Goal: Information Seeking & Learning: Learn about a topic

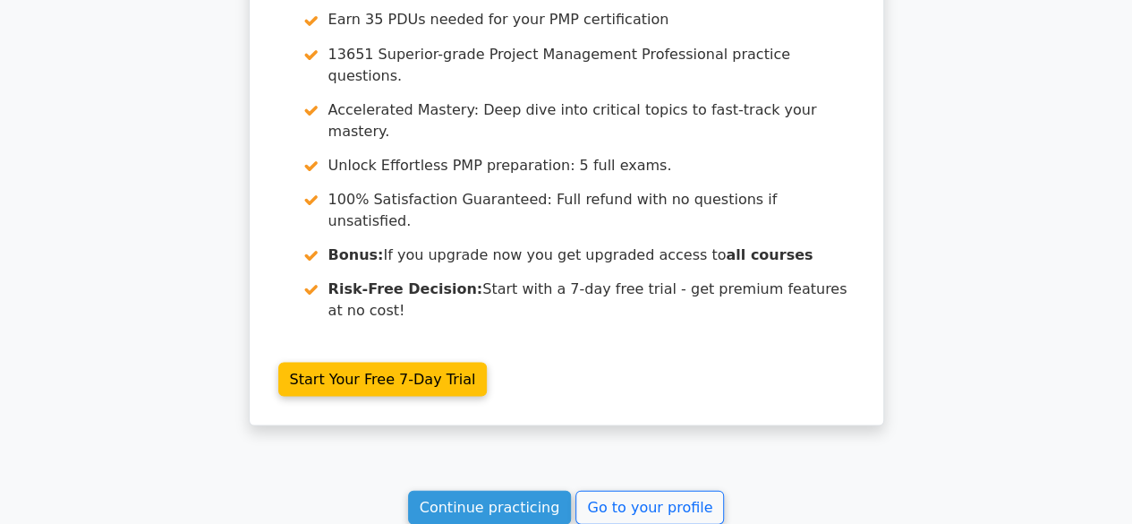
scroll to position [1654, 0]
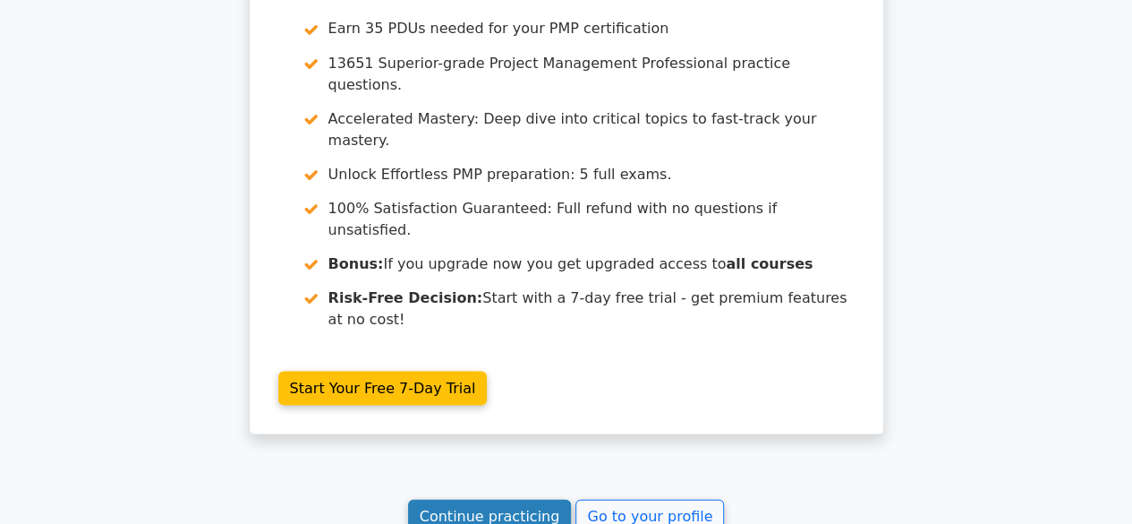
click at [510, 499] on link "Continue practicing" at bounding box center [490, 516] width 164 height 34
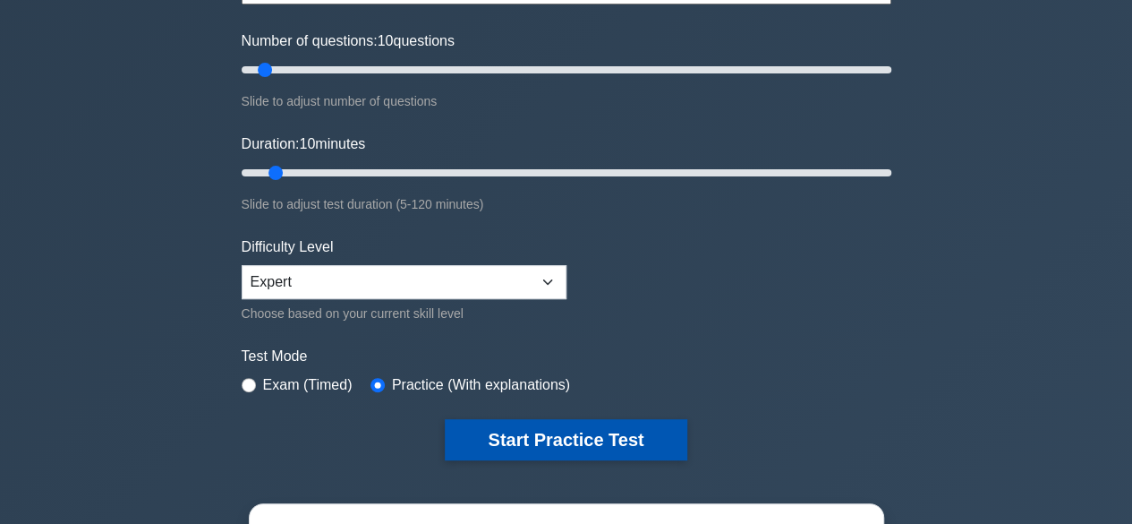
click at [550, 438] on button "Start Practice Test" at bounding box center [566, 439] width 242 height 41
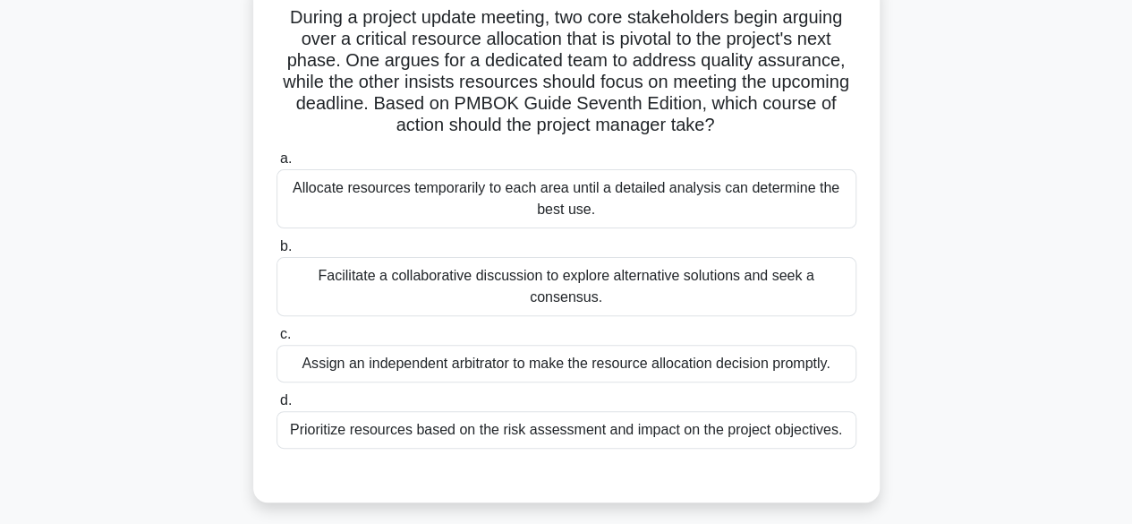
scroll to position [124, 0]
click at [503, 410] on div "Prioritize resources based on the risk assessment and impact on the project obj…" at bounding box center [567, 429] width 580 height 38
click at [277, 403] on input "d. Prioritize resources based on the risk assessment and impact on the project …" at bounding box center [277, 400] width 0 height 12
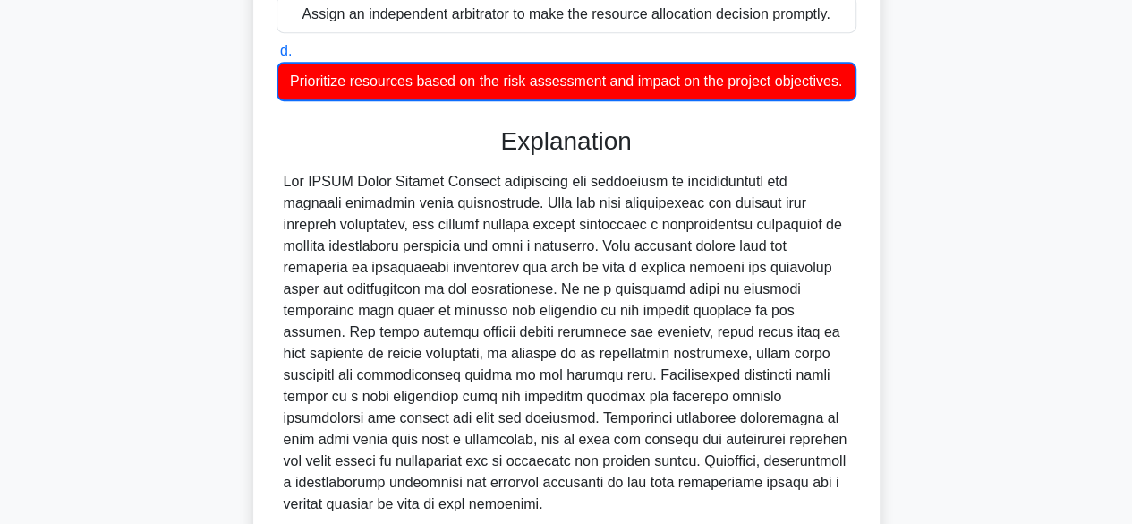
scroll to position [623, 0]
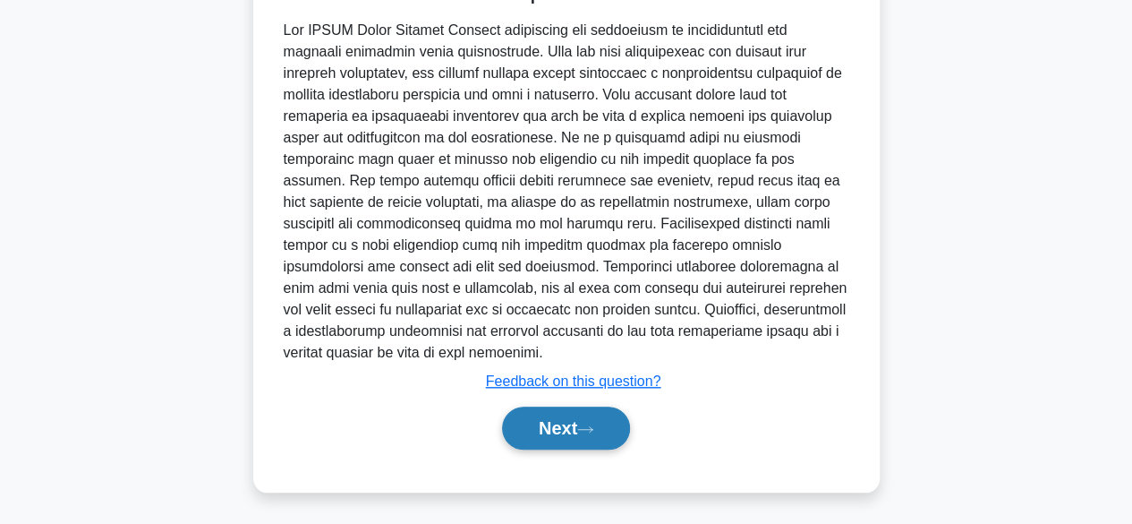
click at [544, 433] on button "Next" at bounding box center [566, 427] width 128 height 43
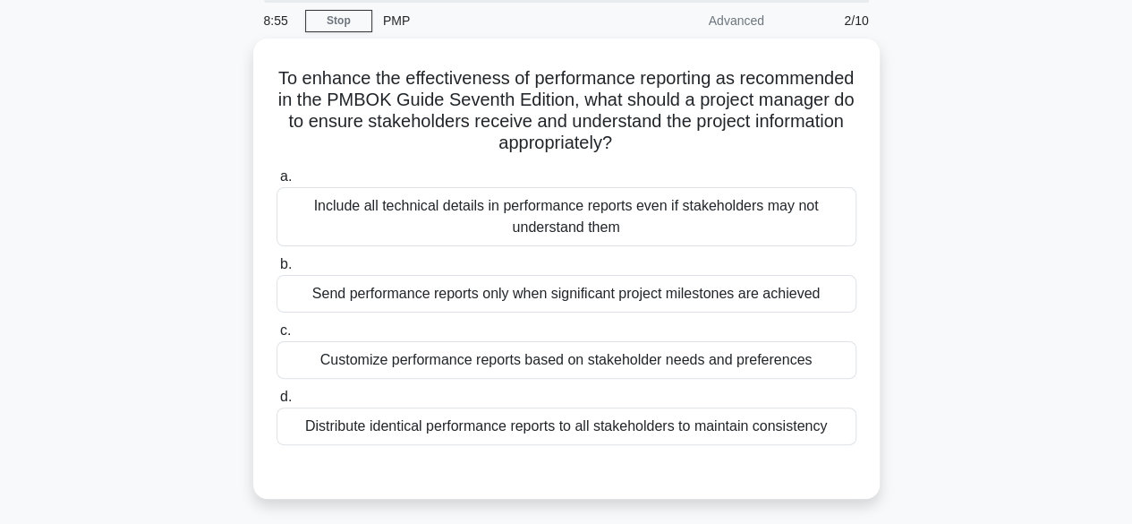
scroll to position [67, 0]
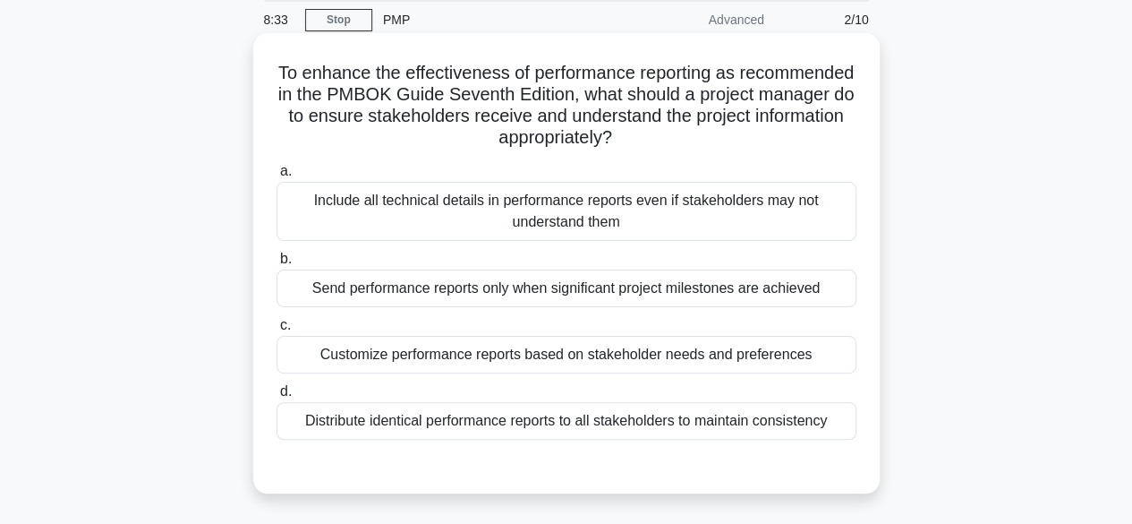
click at [726, 353] on div "Customize performance reports based on stakeholder needs and preferences" at bounding box center [567, 355] width 580 height 38
click at [277, 331] on input "c. Customize performance reports based on stakeholder needs and preferences" at bounding box center [277, 326] width 0 height 12
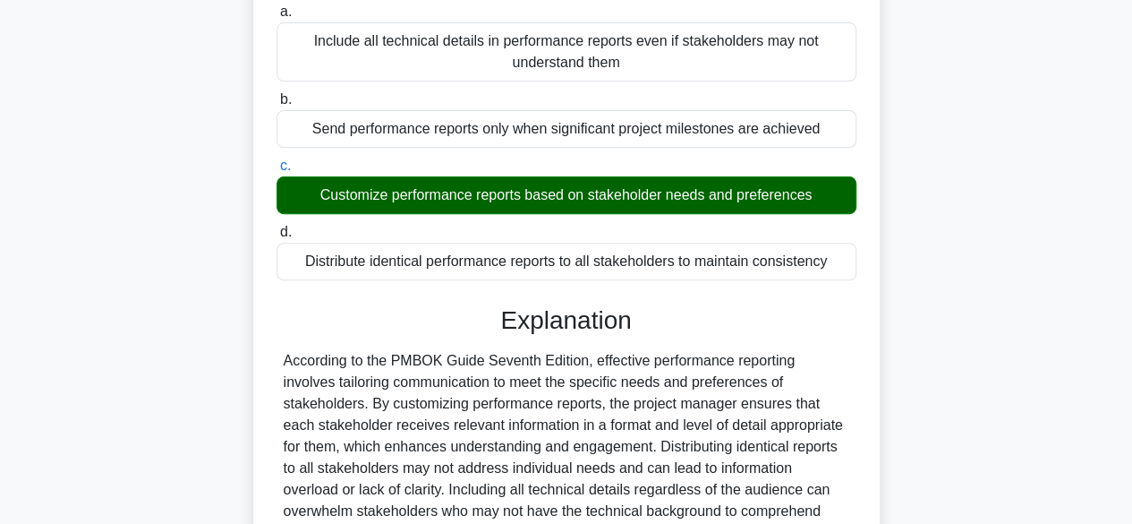
scroll to position [448, 0]
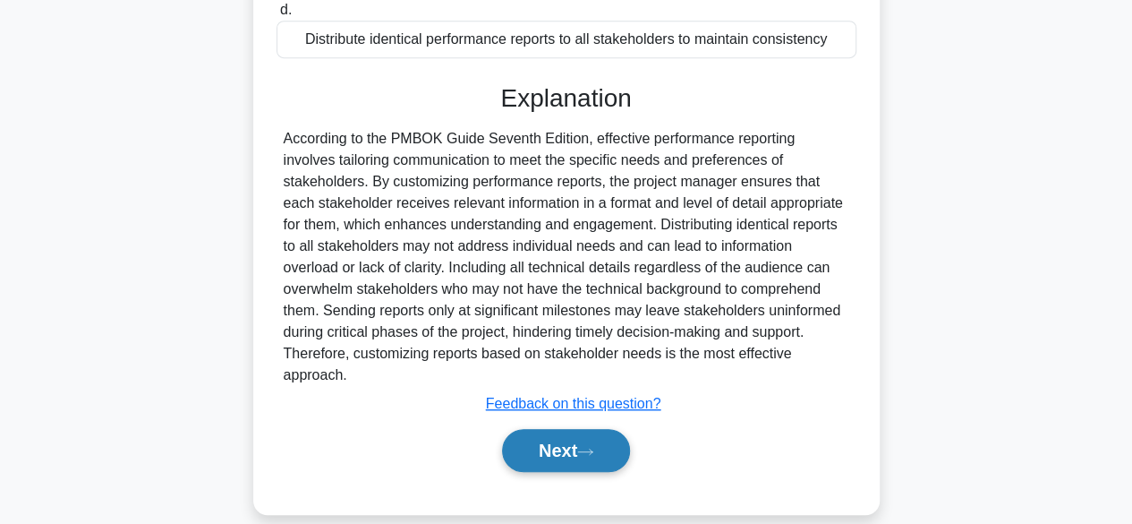
click at [550, 429] on button "Next" at bounding box center [566, 450] width 128 height 43
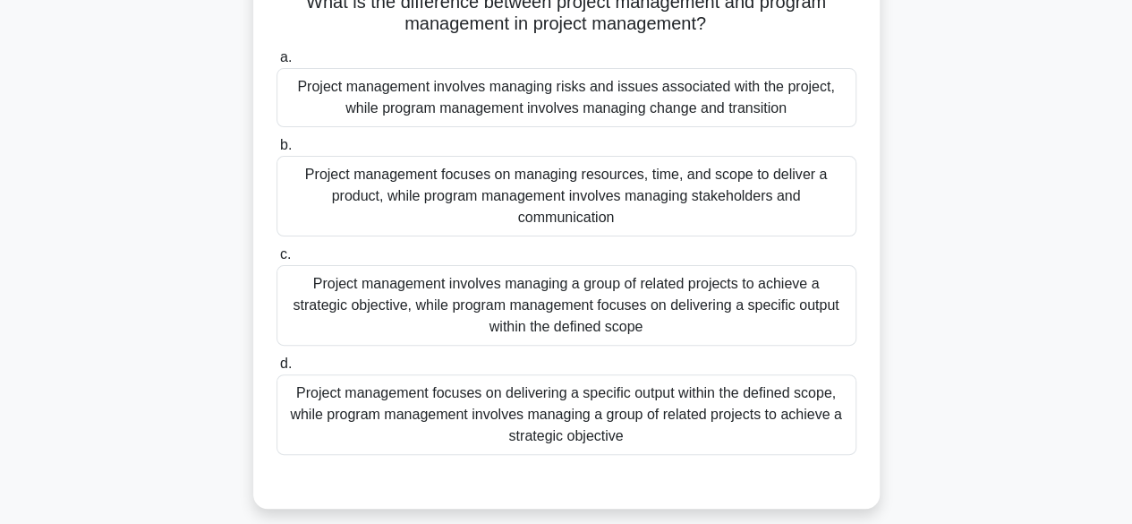
scroll to position [176, 0]
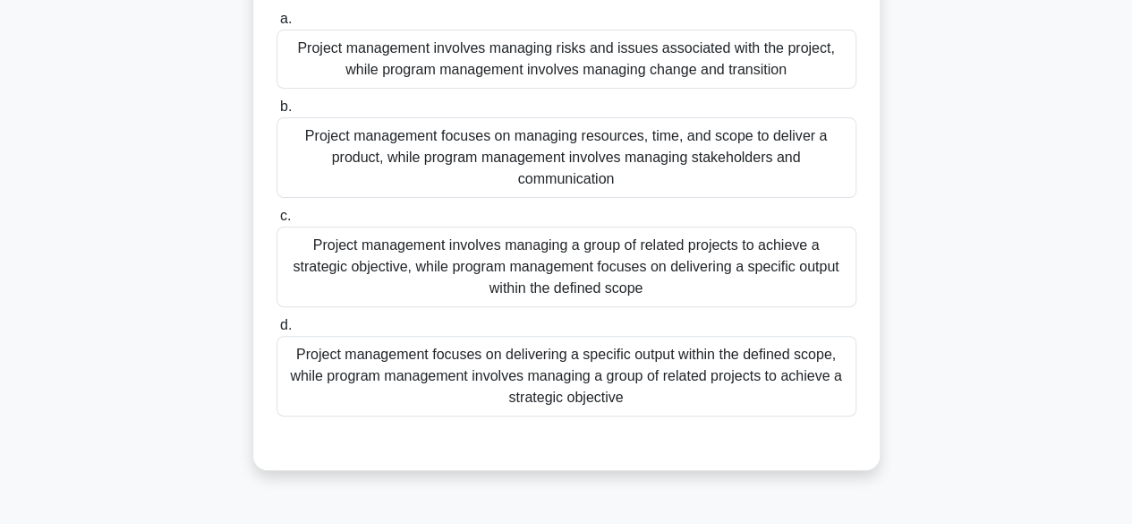
click at [666, 399] on div "Project management focuses on delivering a specific output within the defined s…" at bounding box center [567, 376] width 580 height 81
click at [277, 331] on input "d. Project management focuses on delivering a specific output within the define…" at bounding box center [277, 326] width 0 height 12
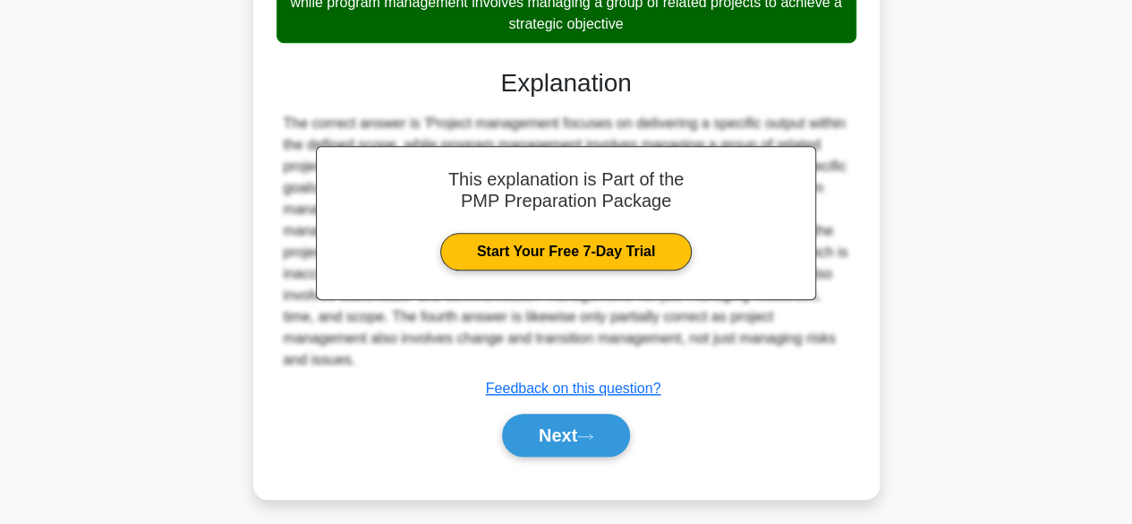
scroll to position [556, 0]
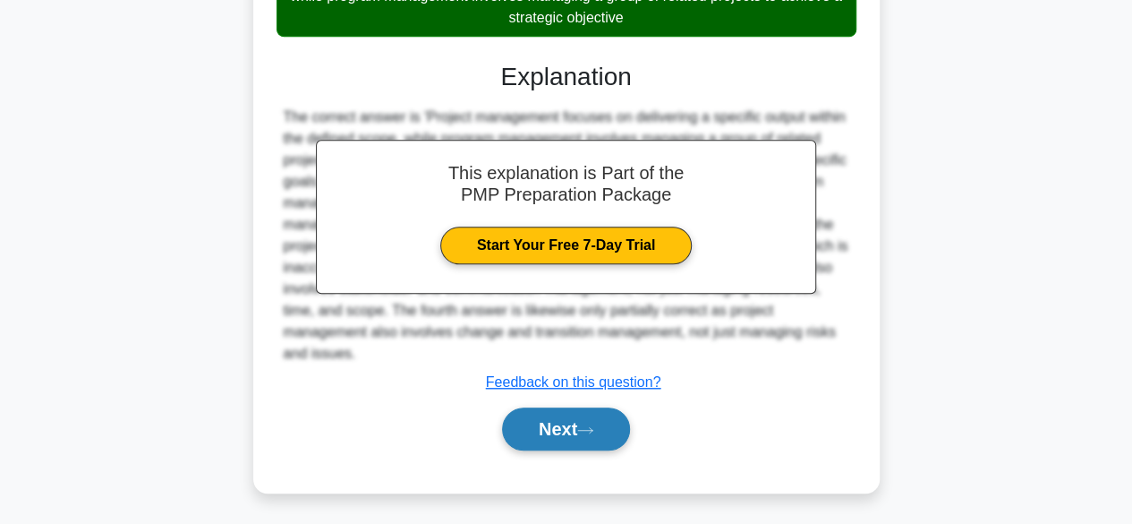
click at [566, 429] on button "Next" at bounding box center [566, 428] width 128 height 43
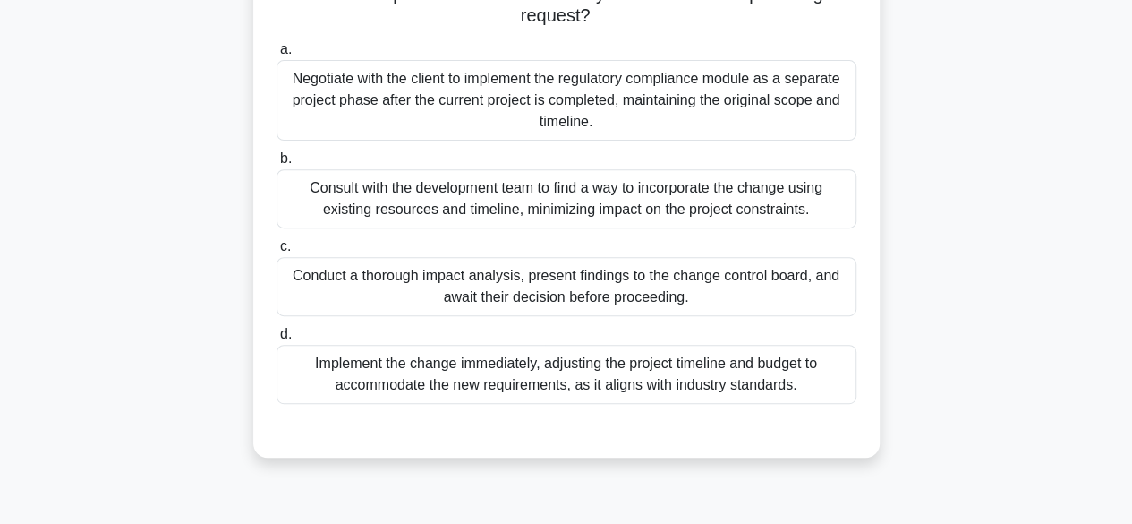
scroll to position [276, 0]
click at [542, 369] on div "Implement the change immediately, adjusting the project timeline and budget to …" at bounding box center [567, 373] width 580 height 59
click at [277, 339] on input "d. Implement the change immediately, adjusting the project timeline and budget …" at bounding box center [277, 334] width 0 height 12
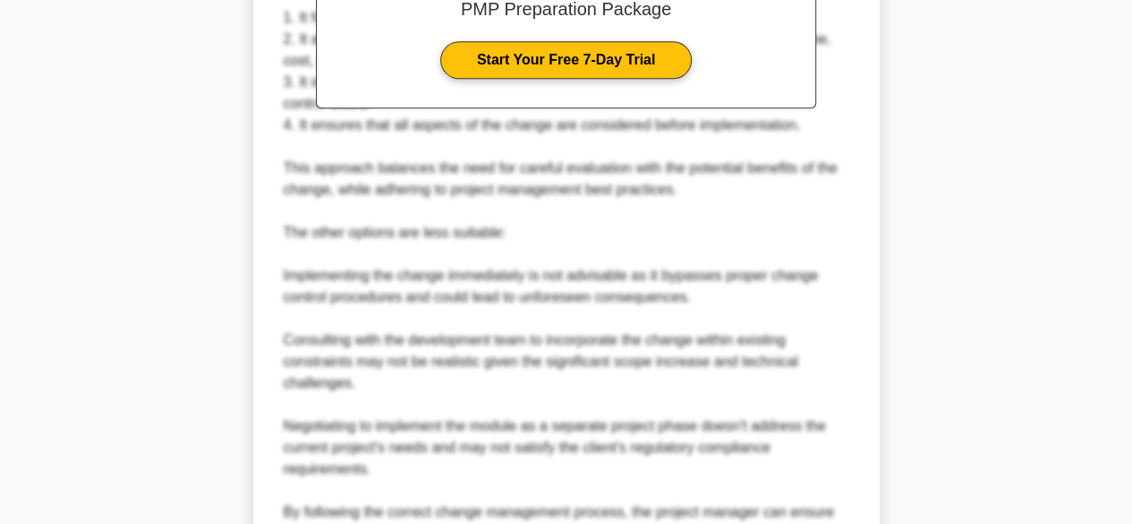
scroll to position [1031, 0]
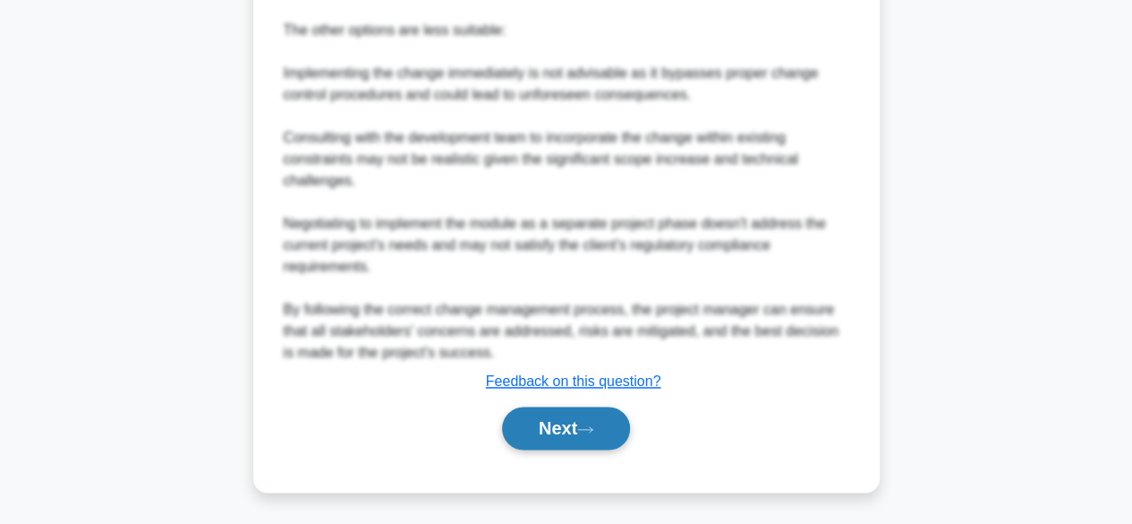
click at [572, 421] on button "Next" at bounding box center [566, 427] width 128 height 43
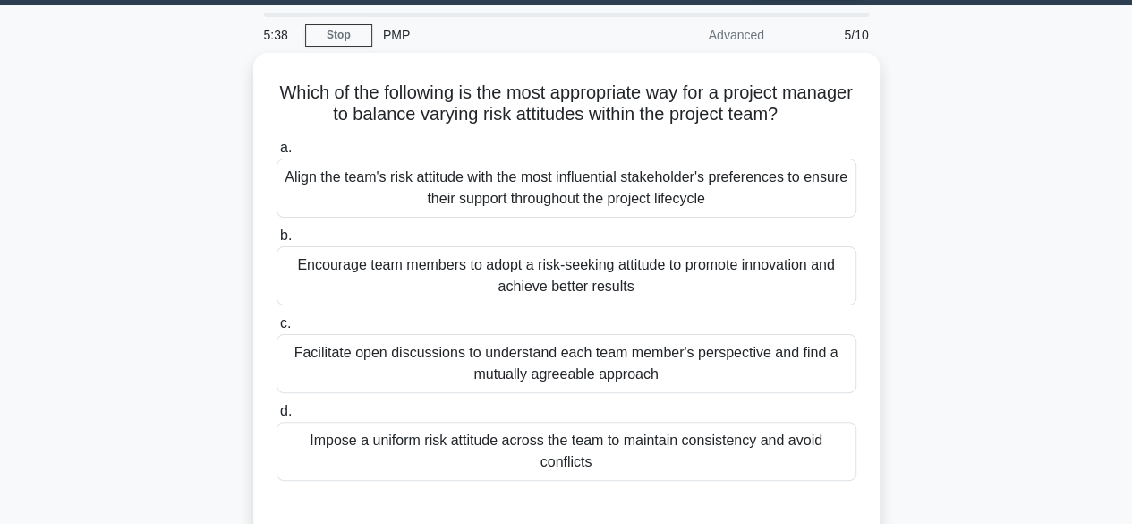
scroll to position [43, 0]
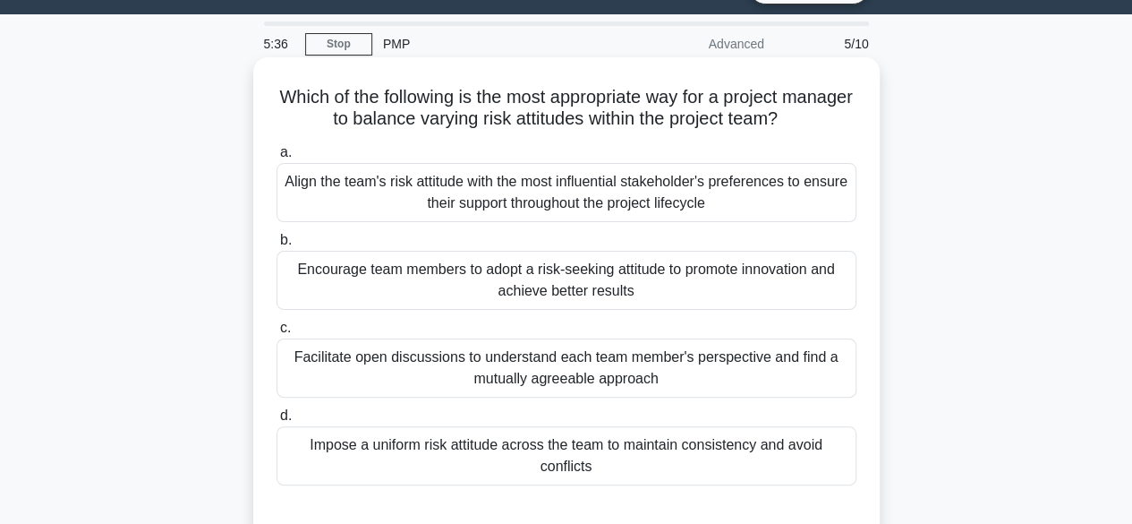
click at [542, 208] on div "Align the team's risk attitude with the most influential stakeholder's preferen…" at bounding box center [567, 192] width 580 height 59
click at [277, 158] on input "a. Align the team's risk attitude with the most influential stakeholder's prefe…" at bounding box center [277, 153] width 0 height 12
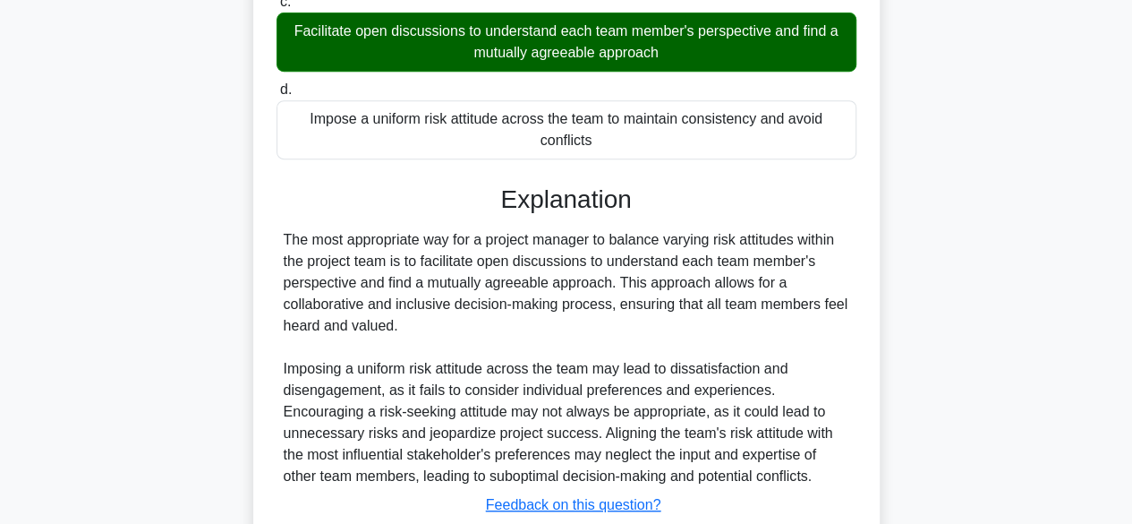
scroll to position [494, 0]
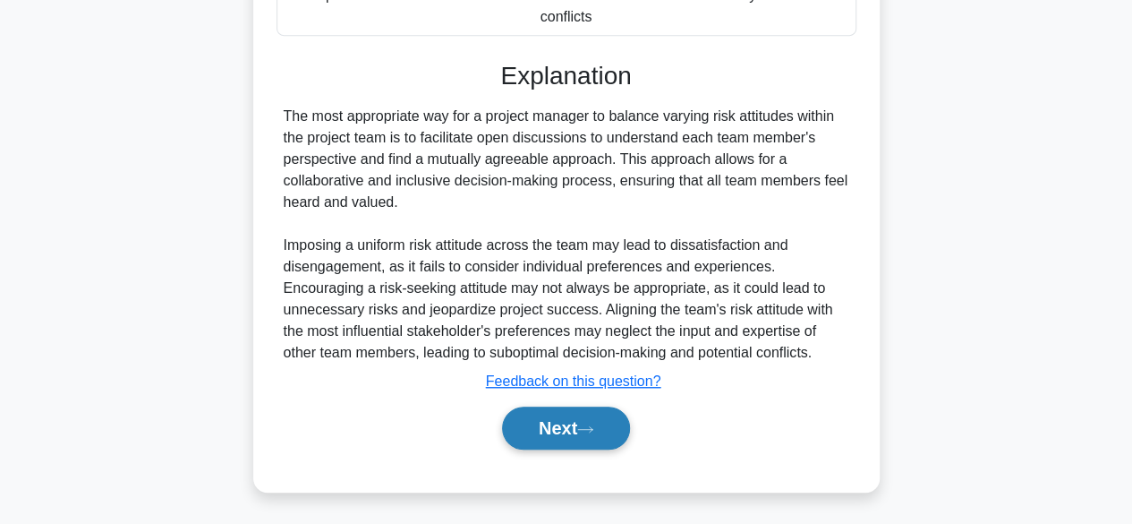
click at [559, 428] on button "Next" at bounding box center [566, 427] width 128 height 43
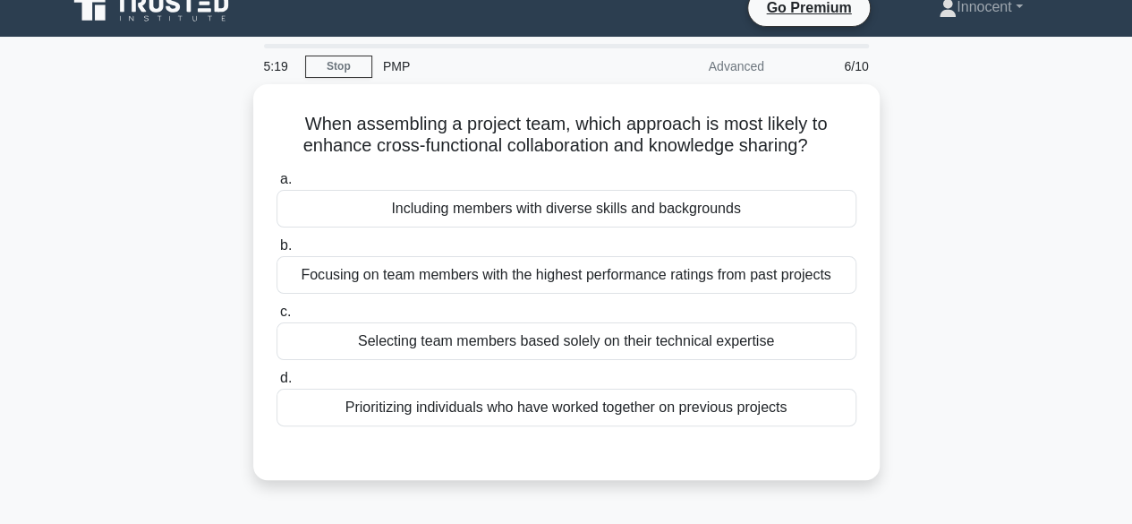
scroll to position [0, 0]
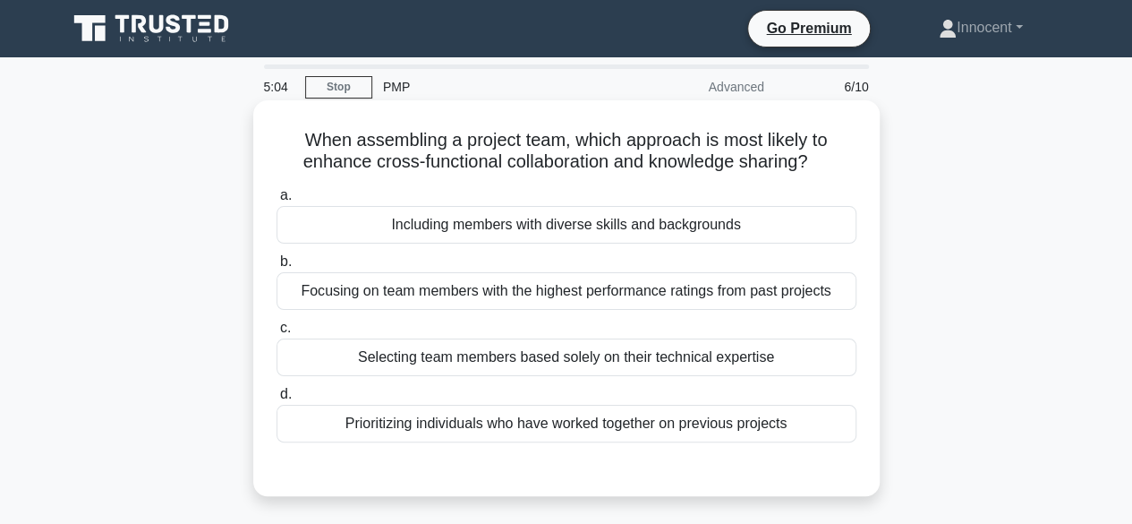
click at [667, 242] on div "Including members with diverse skills and backgrounds" at bounding box center [567, 225] width 580 height 38
click at [277, 201] on input "a. Including members with diverse skills and backgrounds" at bounding box center [277, 196] width 0 height 12
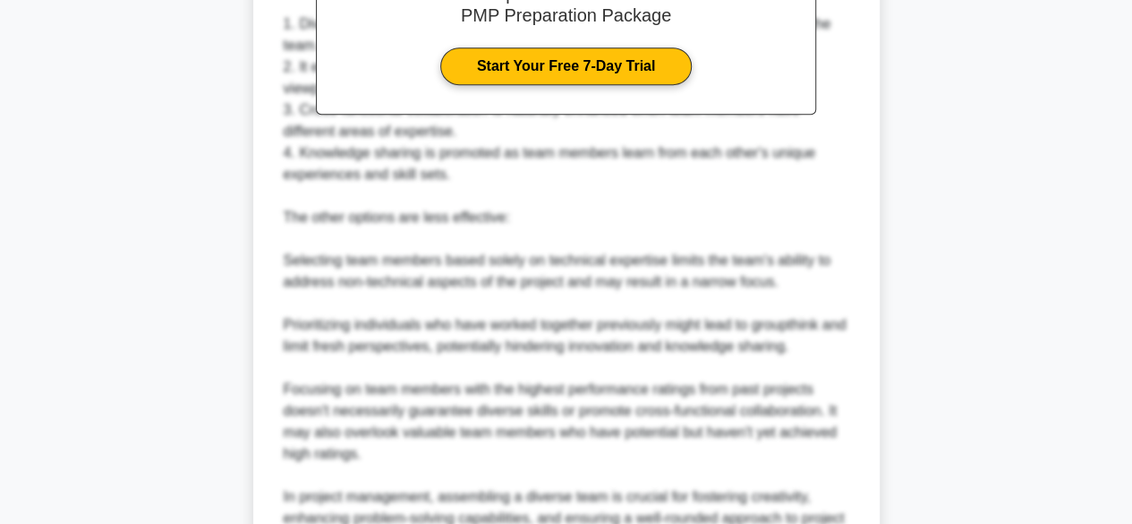
scroll to position [771, 0]
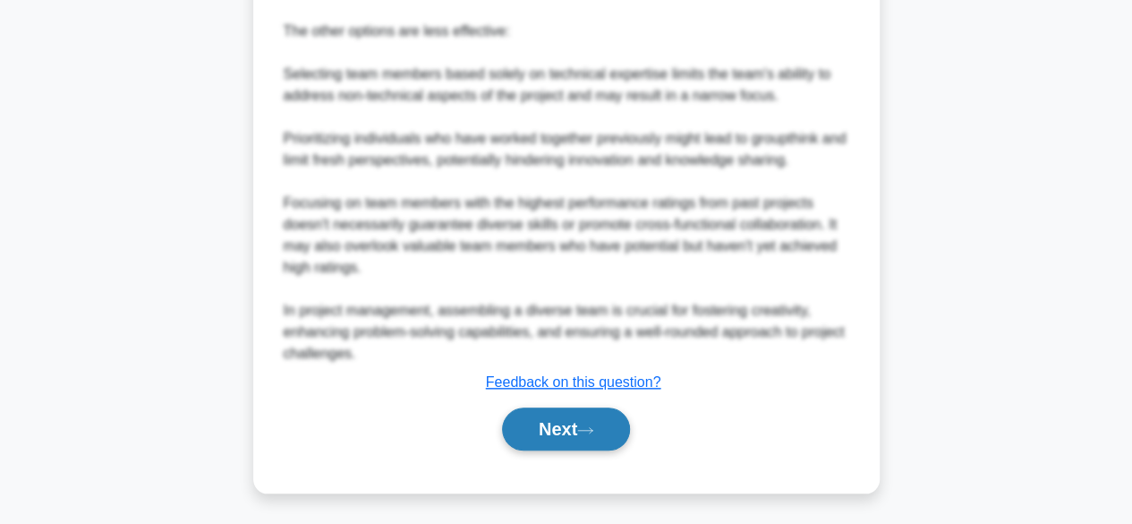
click at [568, 438] on button "Next" at bounding box center [566, 428] width 128 height 43
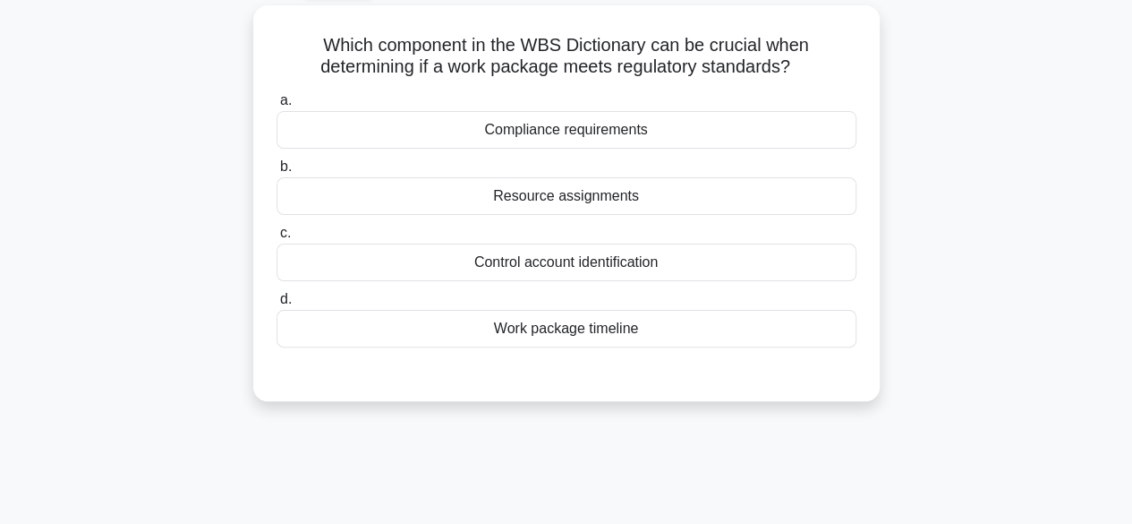
scroll to position [0, 0]
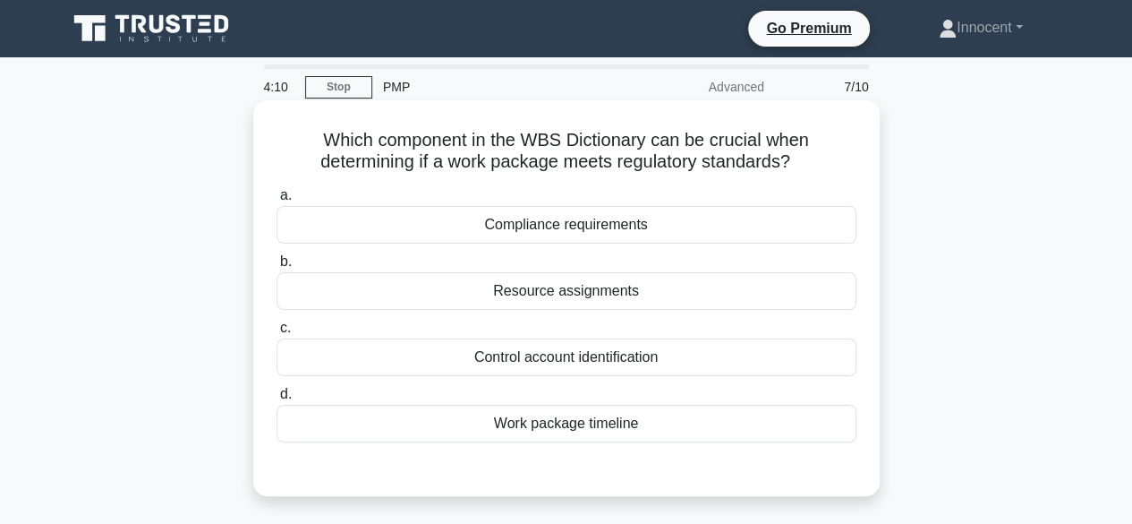
click at [567, 428] on div "Work package timeline" at bounding box center [567, 424] width 580 height 38
click at [277, 400] on input "d. Work package timeline" at bounding box center [277, 394] width 0 height 12
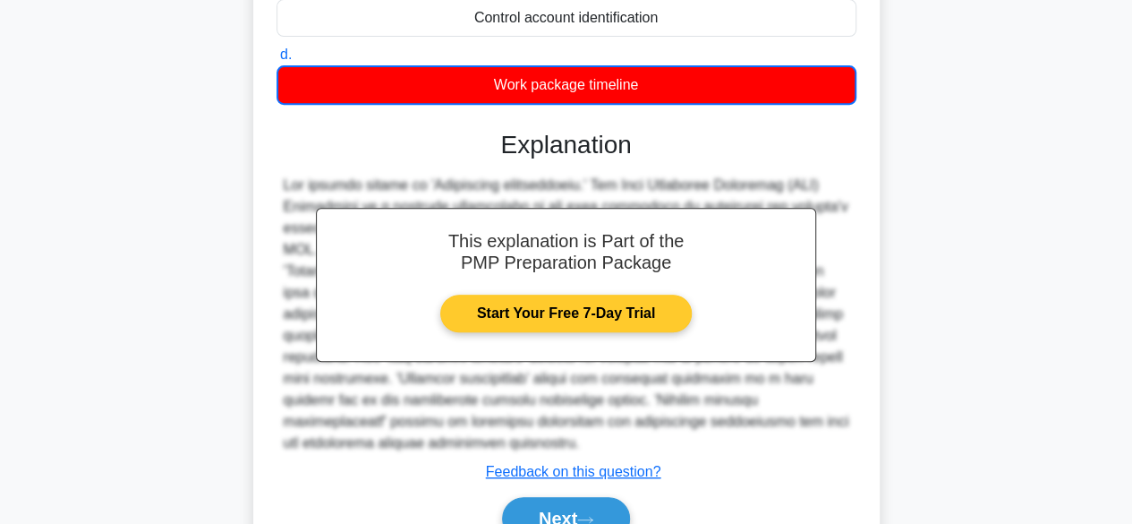
scroll to position [443, 0]
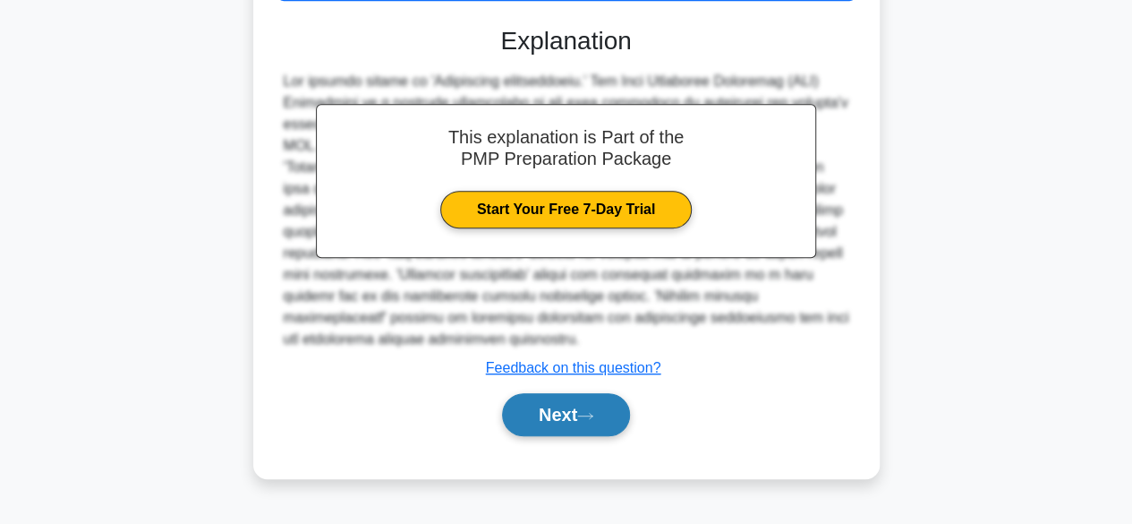
click at [575, 418] on button "Next" at bounding box center [566, 414] width 128 height 43
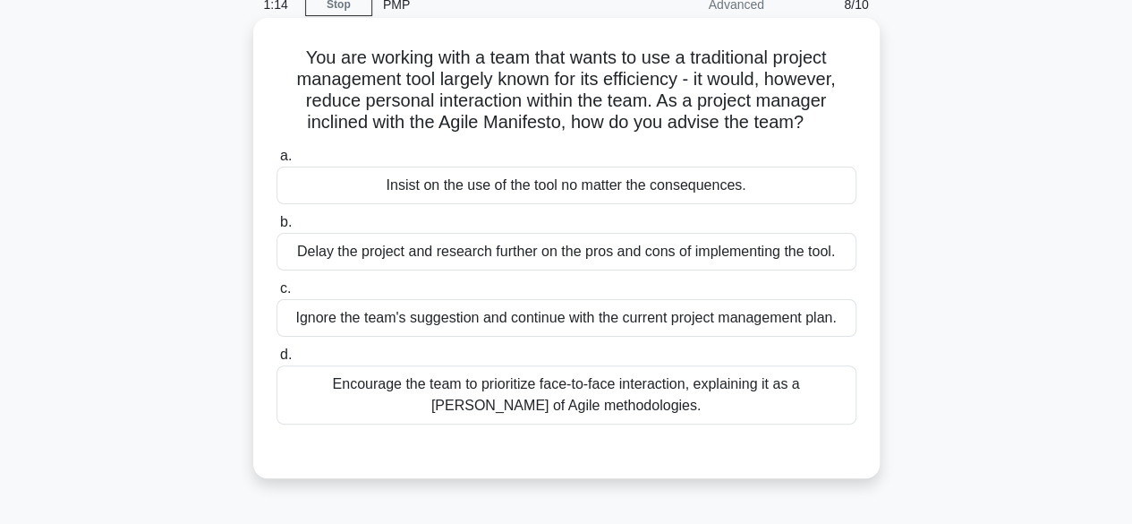
scroll to position [0, 0]
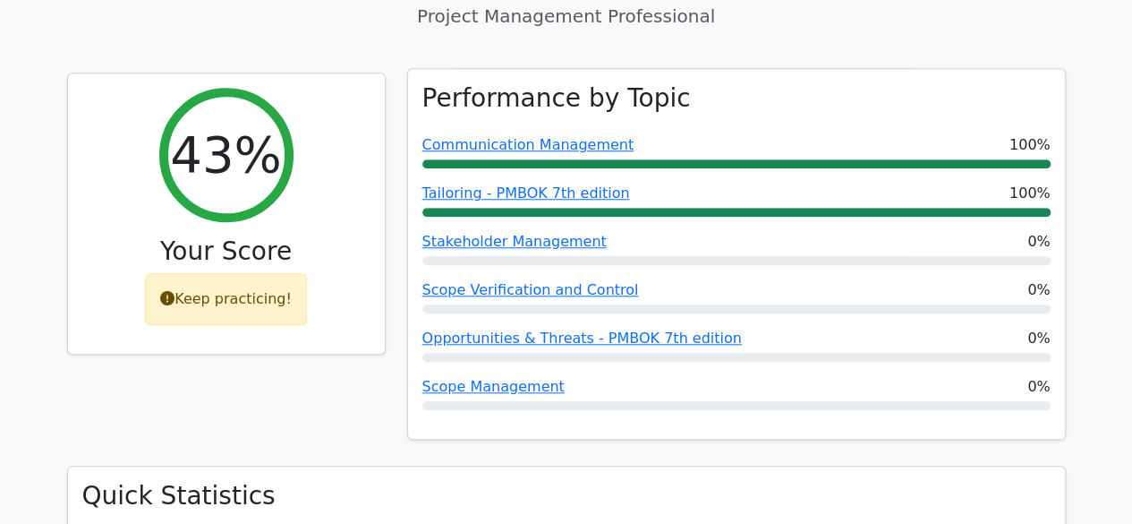
scroll to position [716, 0]
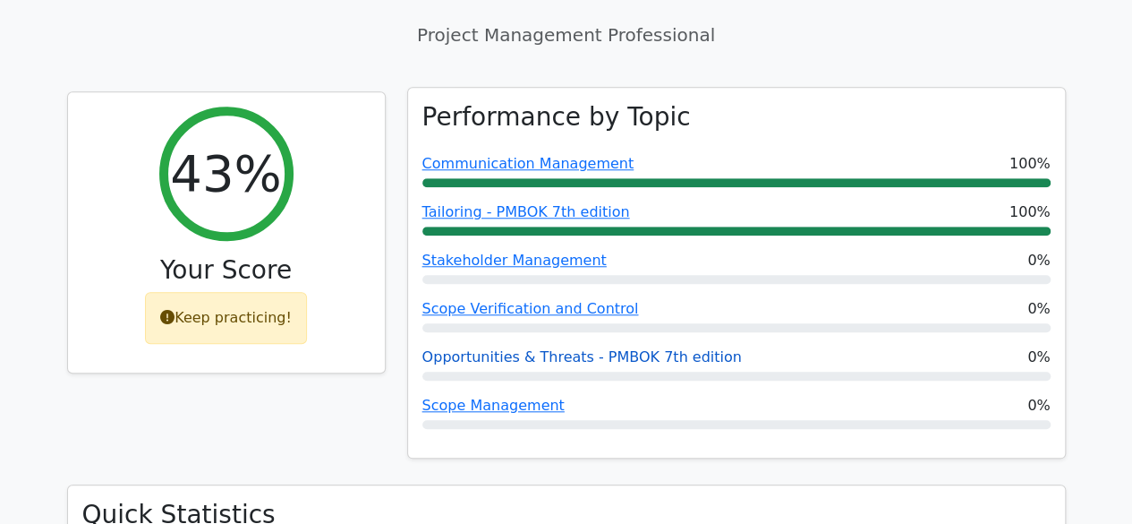
click at [600, 348] on link "Opportunities & Threats - PMBOK 7th edition" at bounding box center [582, 356] width 320 height 17
click at [530, 203] on link "Tailoring - PMBOK 7th edition" at bounding box center [526, 211] width 208 height 17
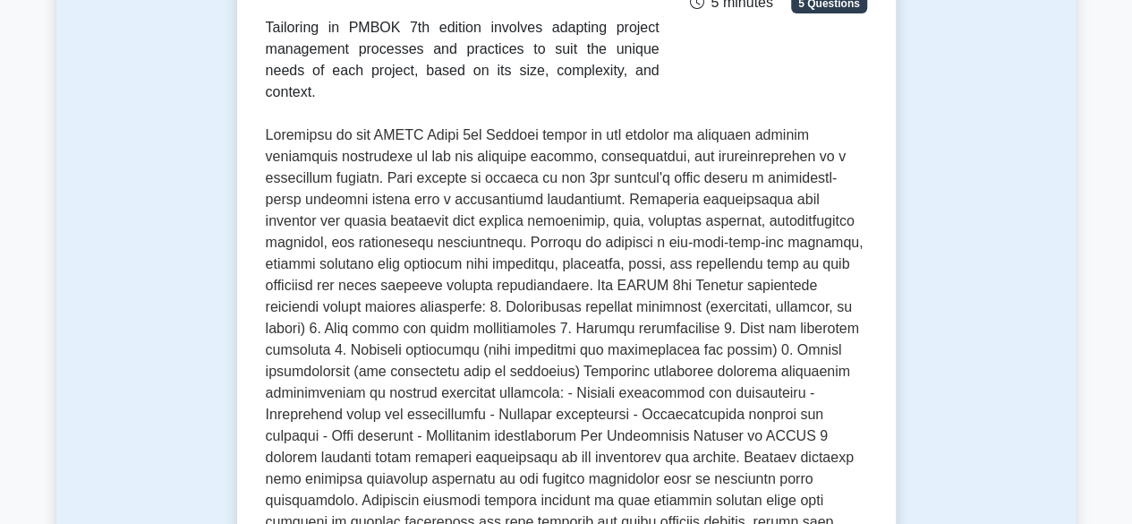
scroll to position [342, 0]
